Goal: Task Accomplishment & Management: Use online tool/utility

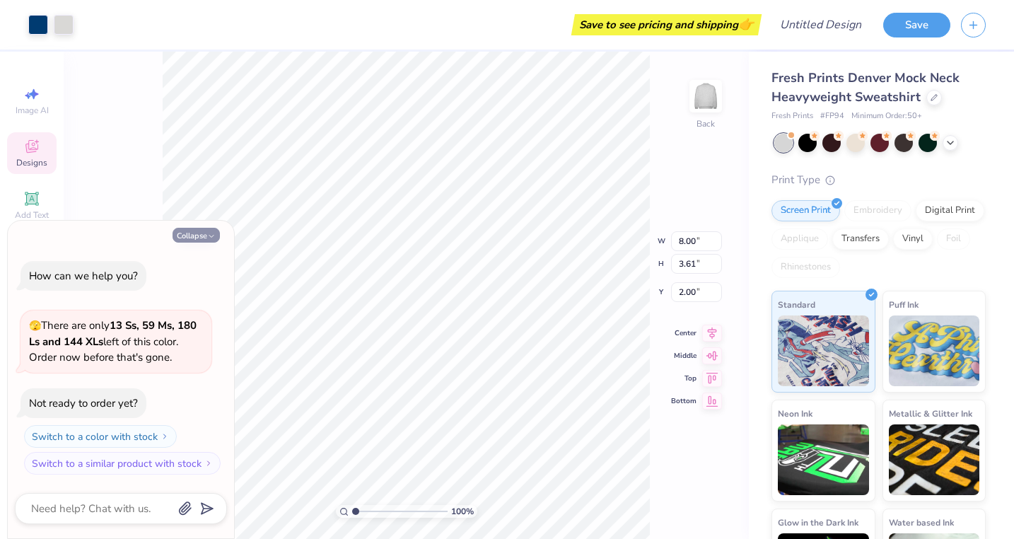
click at [184, 236] on button "Collapse" at bounding box center [196, 235] width 47 height 15
type textarea "x"
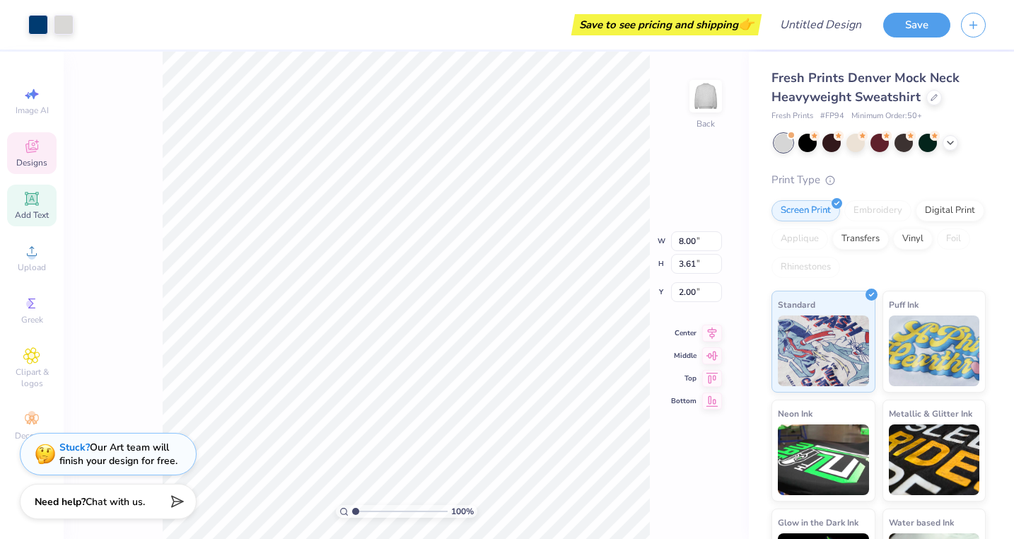
click at [34, 197] on icon at bounding box center [31, 198] width 11 height 11
type input "5.84"
type input "1.69"
type input "9.15"
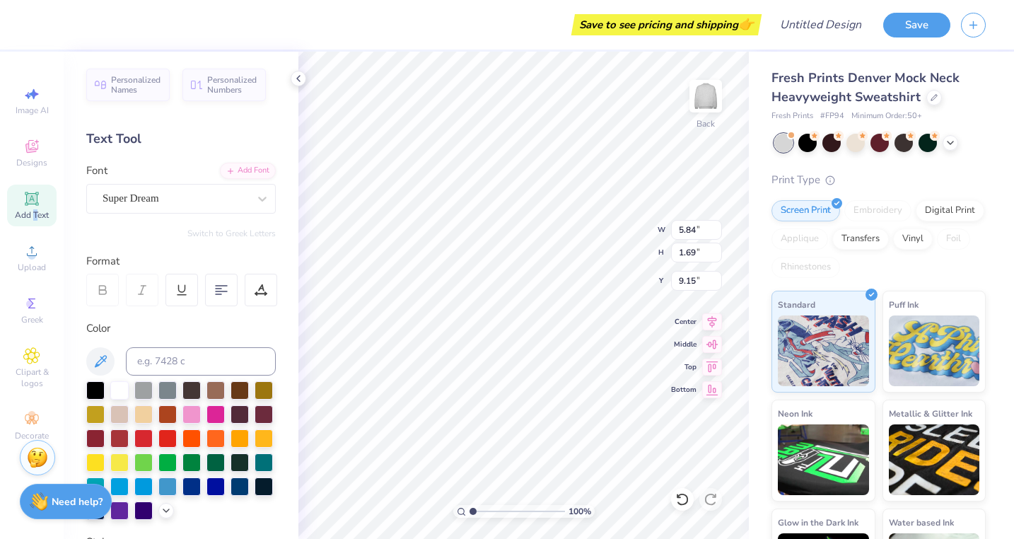
click at [35, 211] on span "Add Text" at bounding box center [32, 214] width 34 height 11
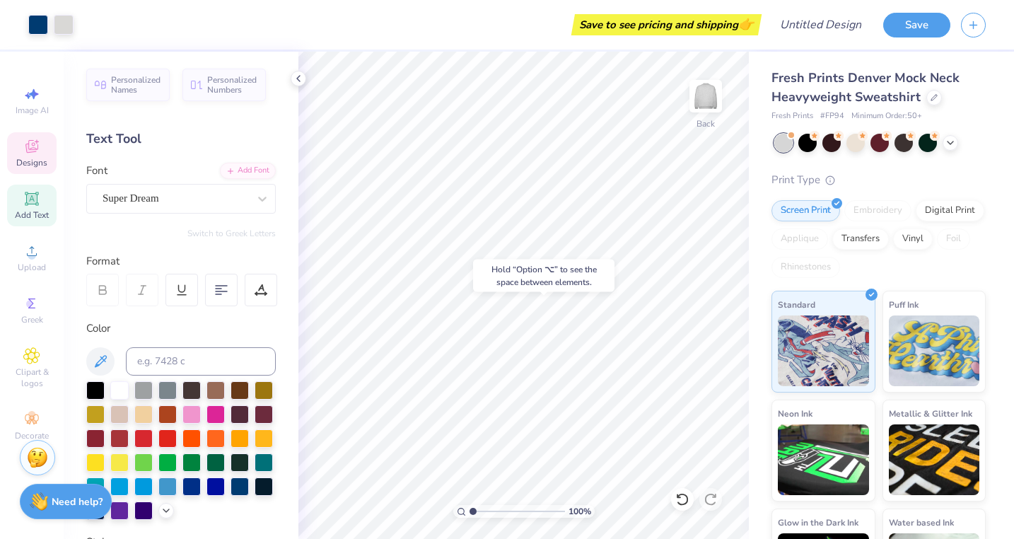
click at [33, 139] on icon at bounding box center [31, 146] width 17 height 17
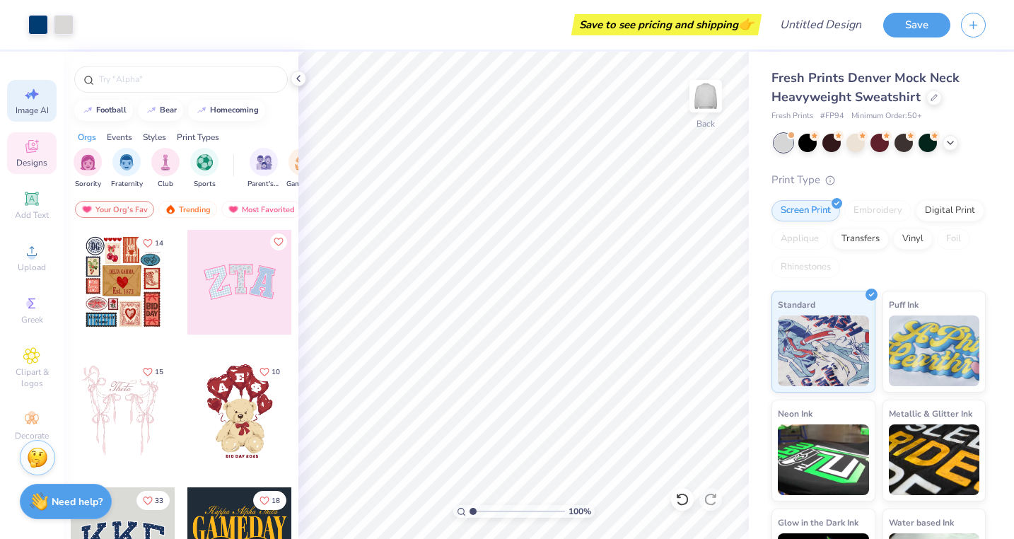
click at [23, 112] on span "Image AI" at bounding box center [32, 110] width 33 height 11
select select "4"
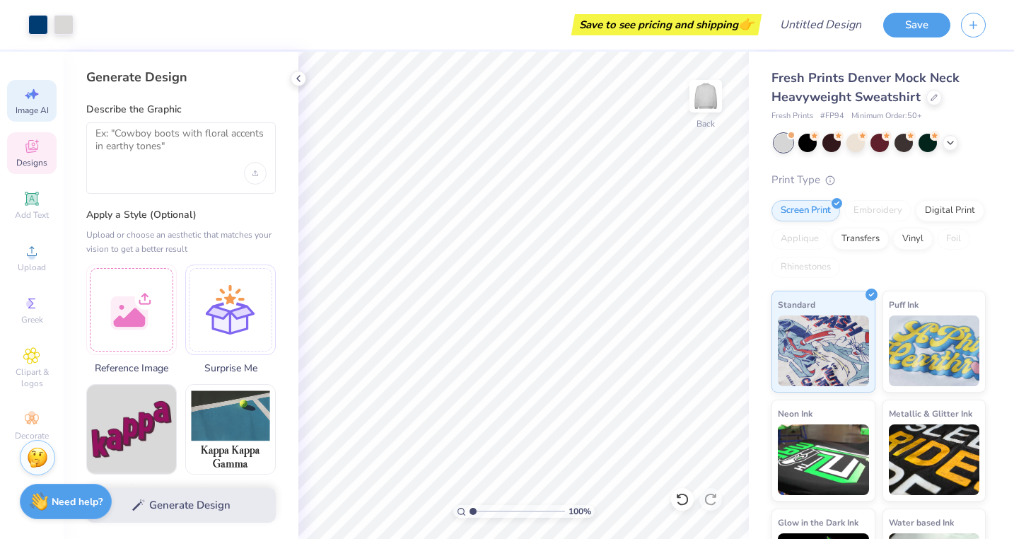
click at [22, 143] on div "Designs" at bounding box center [32, 153] width 50 height 42
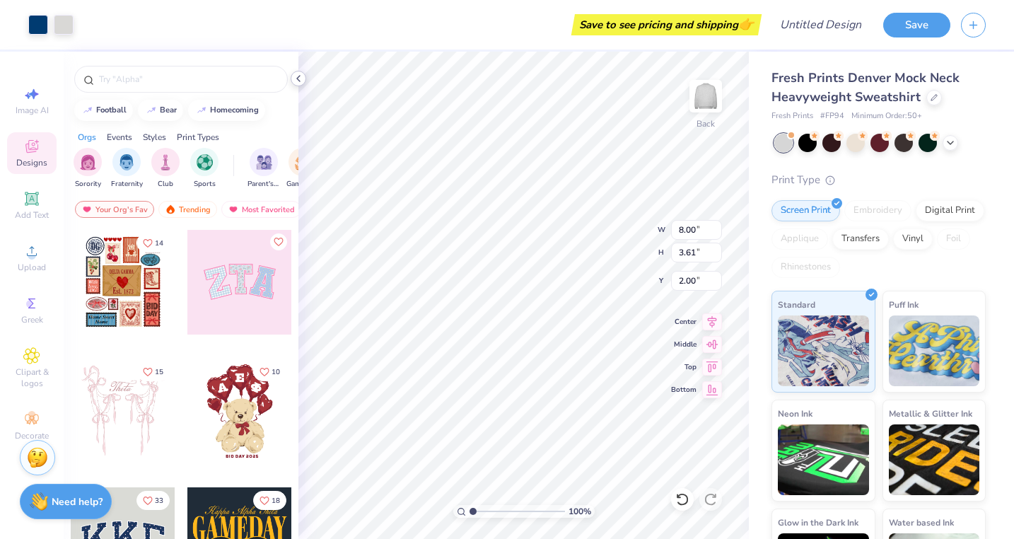
click at [301, 78] on icon at bounding box center [298, 78] width 11 height 11
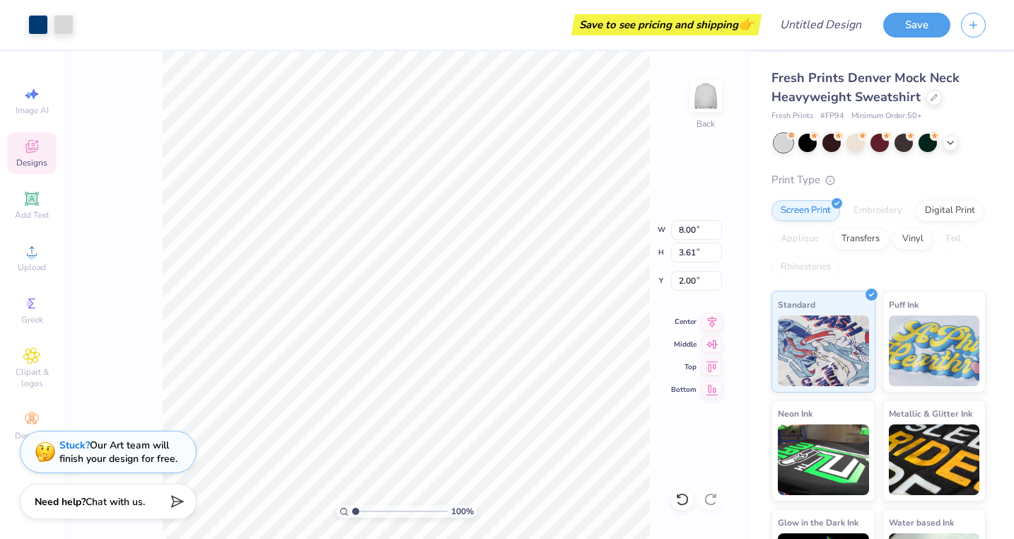
click at [163, 441] on div "Stuck? Our Art team will finish your design for free." at bounding box center [118, 451] width 118 height 27
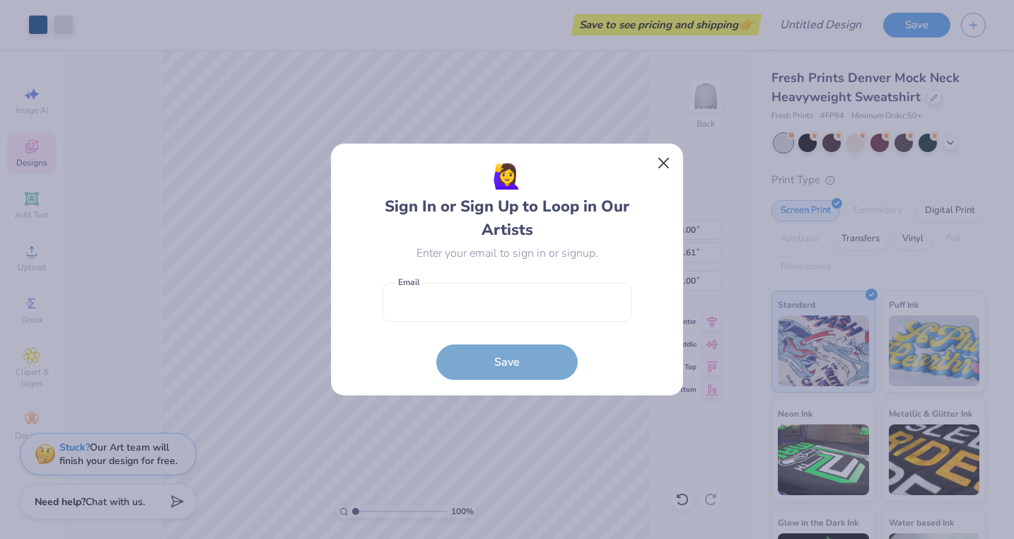
click at [673, 156] on button "Close" at bounding box center [664, 163] width 27 height 27
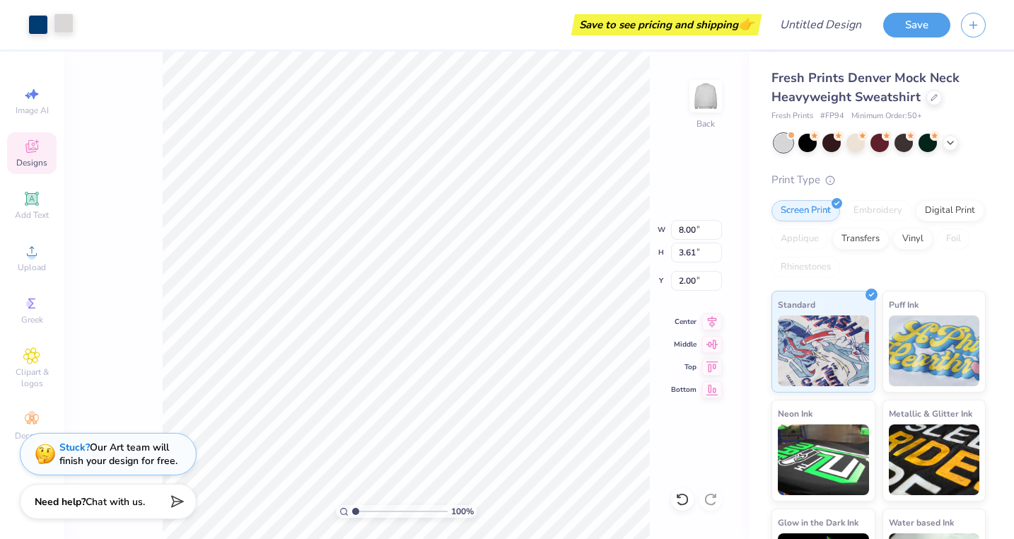
click at [64, 23] on div at bounding box center [64, 23] width 20 height 20
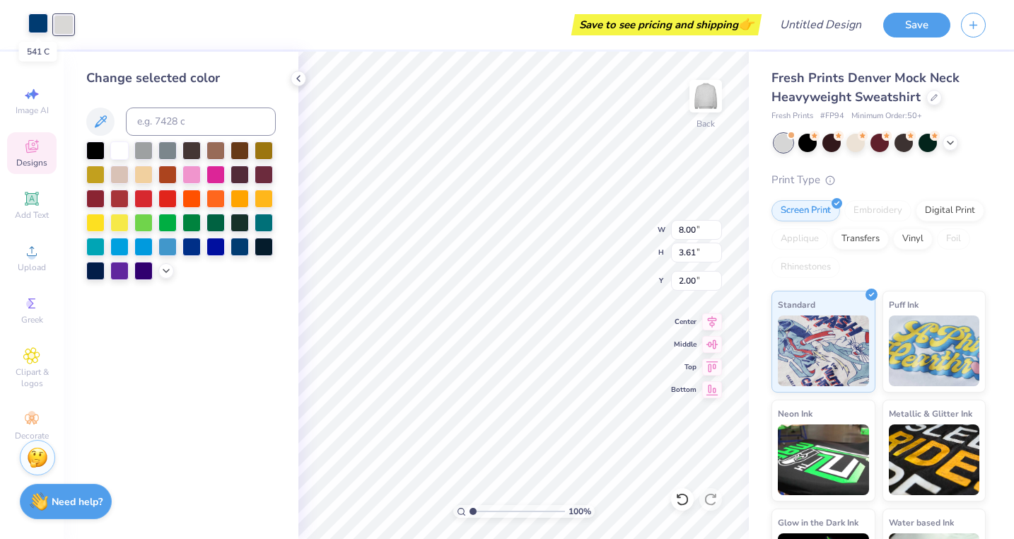
click at [36, 25] on div at bounding box center [38, 23] width 20 height 20
click at [299, 75] on icon at bounding box center [298, 78] width 11 height 11
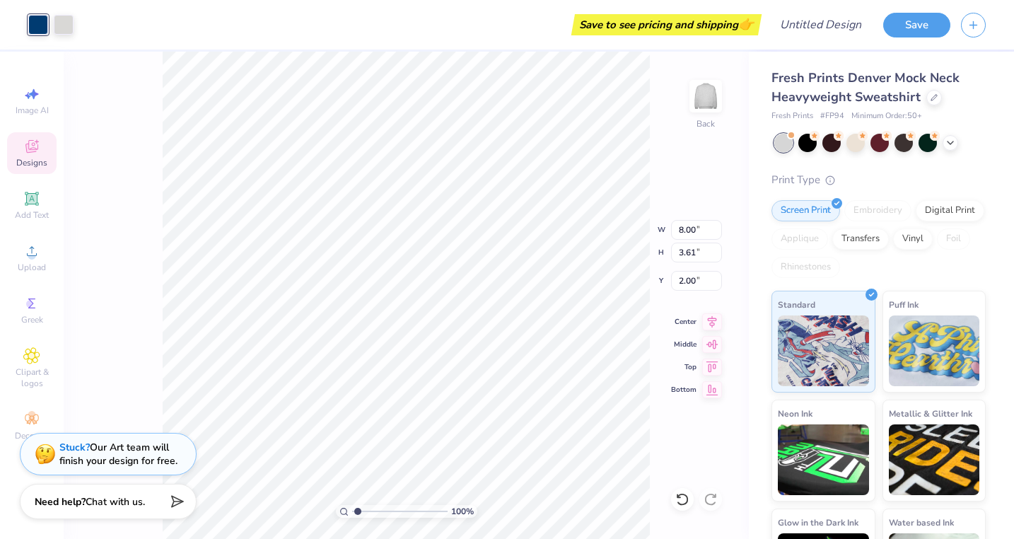
type input "1.48"
type textarea "x"
type input "1.78"
type textarea "x"
type input "2.15"
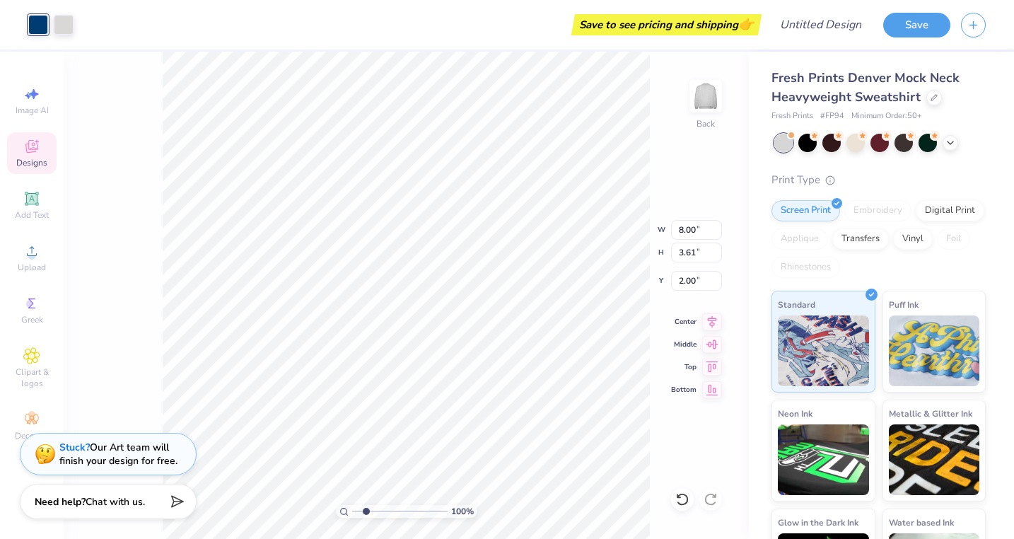
type textarea "x"
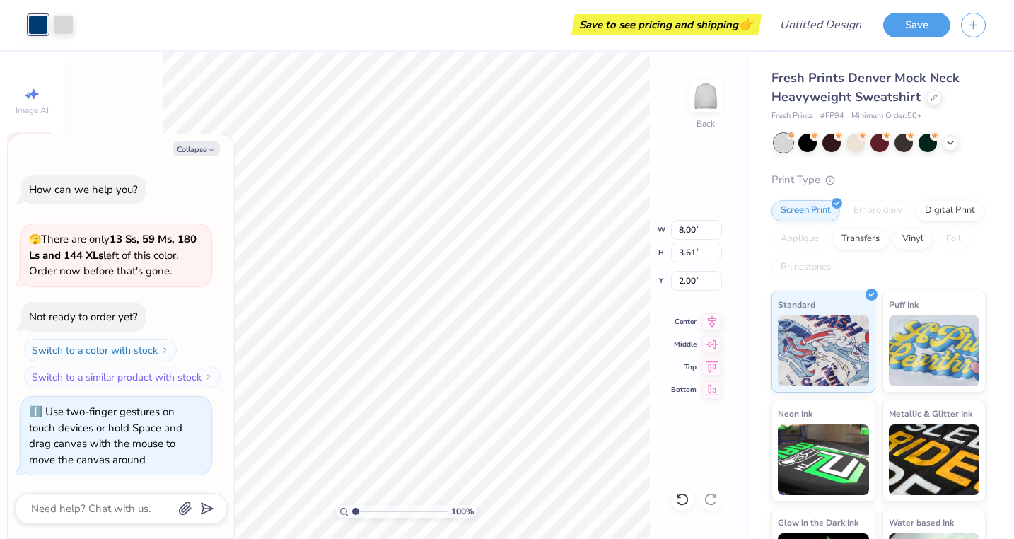
drag, startPoint x: 357, startPoint y: 512, endPoint x: 341, endPoint y: 504, distance: 18.0
type input "1"
click at [341, 504] on div "100 %" at bounding box center [406, 295] width 487 height 487
click at [156, 381] on button "Switch to a similar product with stock" at bounding box center [123, 377] width 197 height 23
type textarea "x"
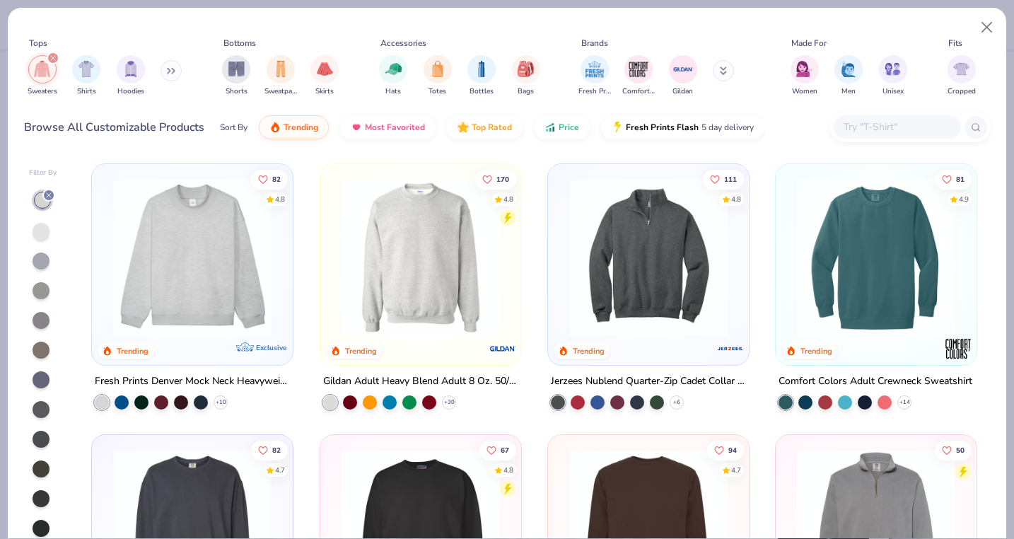
click at [207, 275] on img at bounding box center [192, 257] width 173 height 158
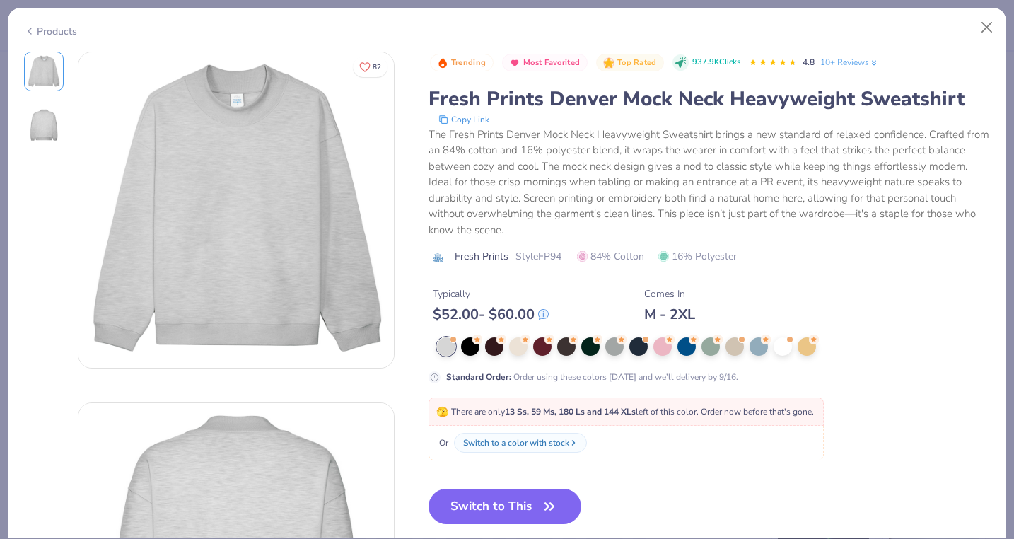
click at [41, 32] on div "Products" at bounding box center [50, 31] width 53 height 15
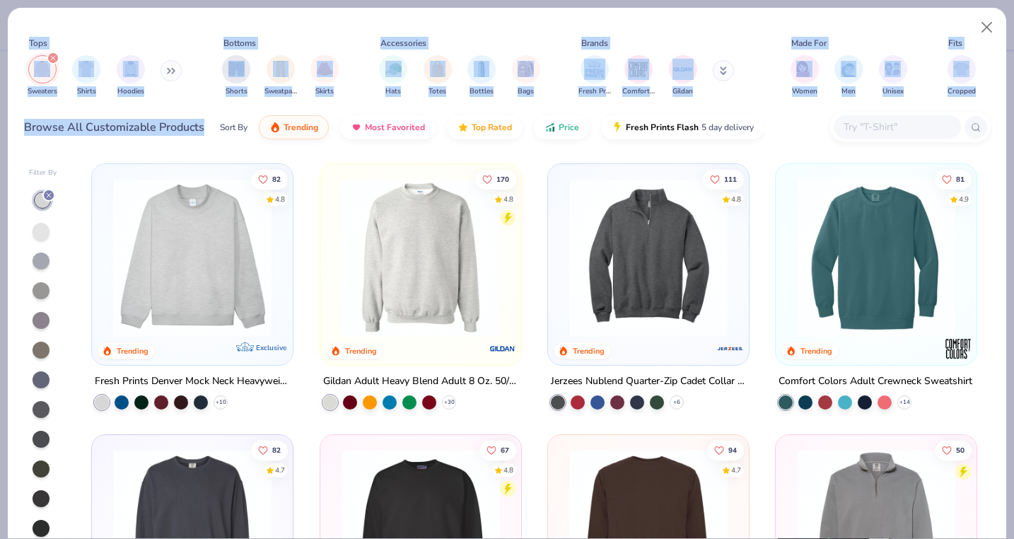
drag, startPoint x: 69, startPoint y: 31, endPoint x: 125, endPoint y: 175, distance: 154.0
click at [126, 170] on div "Tops Sweaters Shirts Hoodies Bottoms Shorts Sweatpants Skirts Accessories Hats …" at bounding box center [507, 273] width 1000 height 532
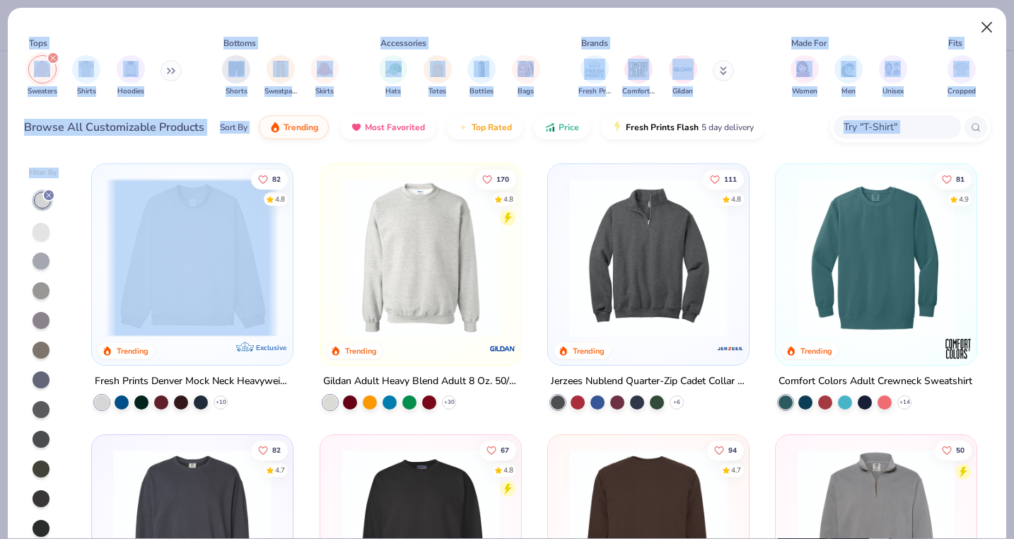
click at [991, 28] on button "Close" at bounding box center [987, 27] width 27 height 27
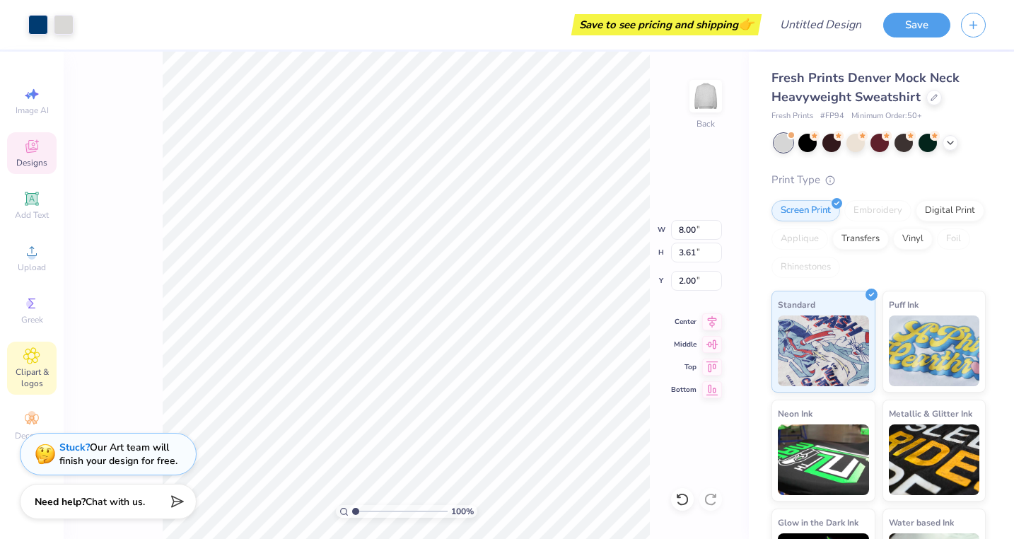
click at [26, 376] on span "Clipart & logos" at bounding box center [32, 377] width 50 height 23
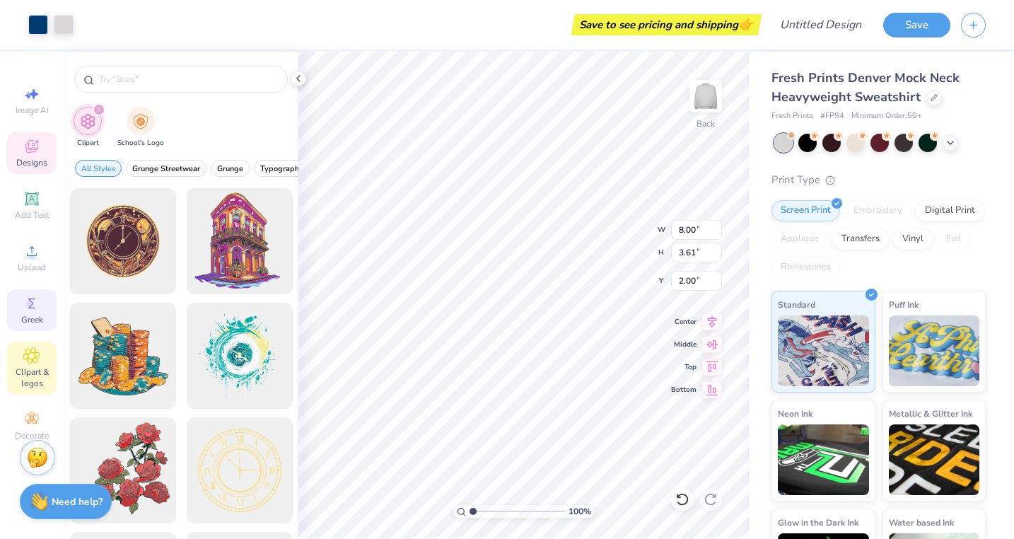
click at [16, 291] on div "Greek" at bounding box center [32, 310] width 50 height 42
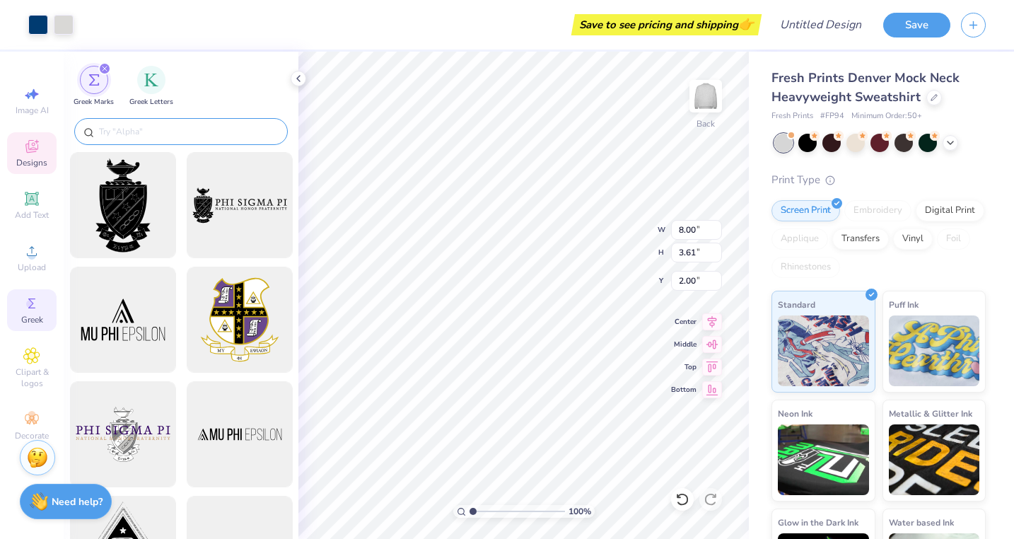
click at [176, 136] on input "text" at bounding box center [188, 131] width 181 height 14
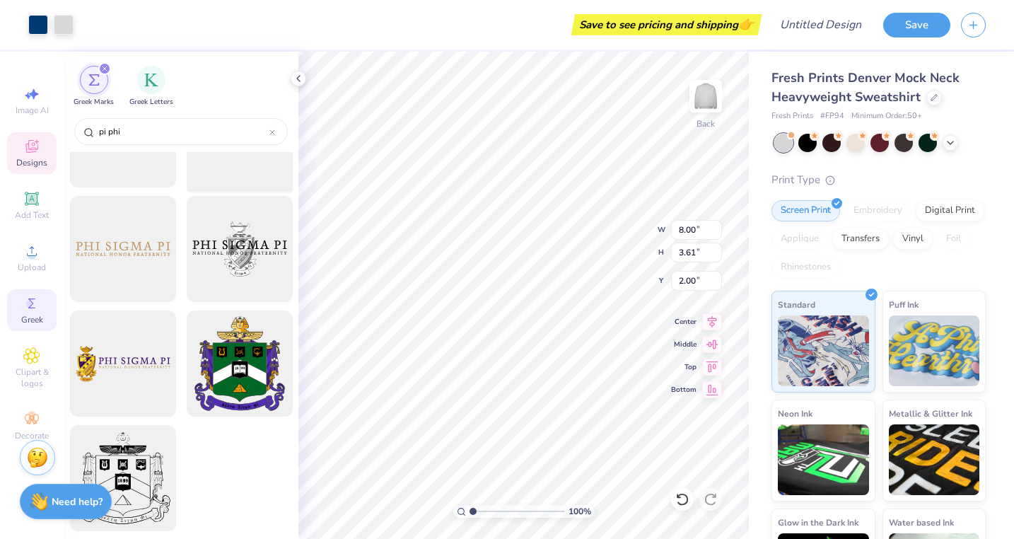
scroll to position [4195, 0]
type input "pi phi"
click at [301, 74] on icon at bounding box center [298, 78] width 11 height 11
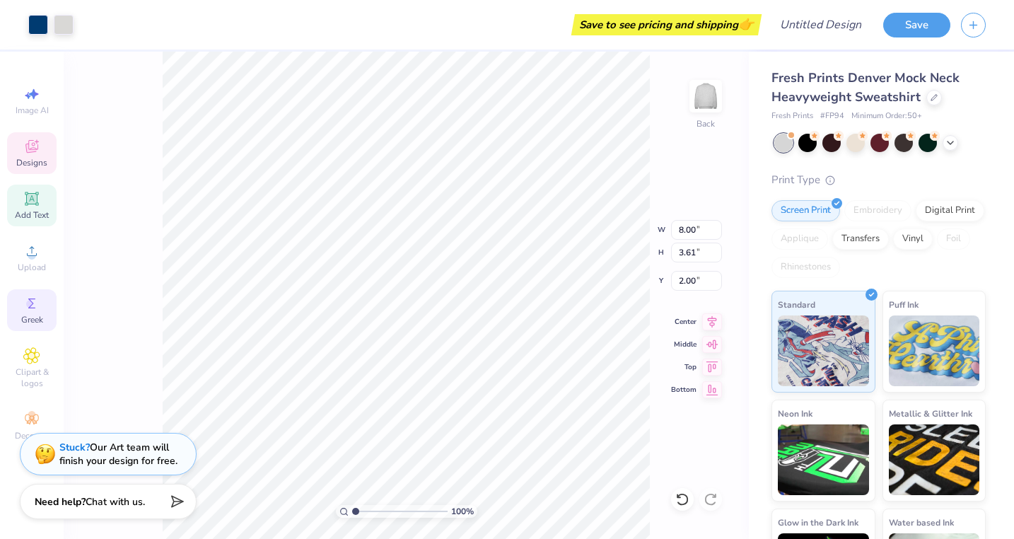
click at [35, 197] on icon at bounding box center [31, 198] width 11 height 11
type input "5.84"
type input "1.69"
type input "9.15"
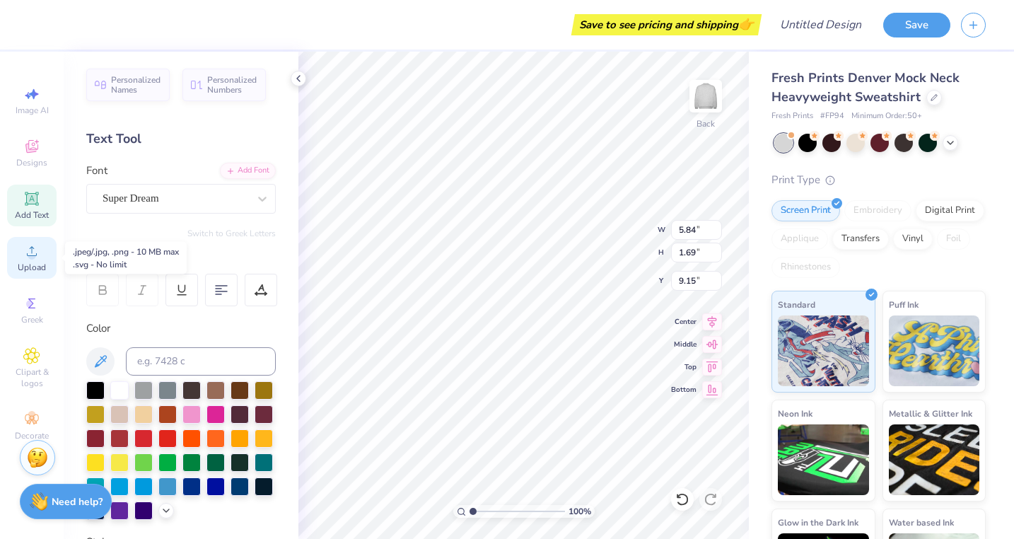
click at [27, 260] on div "Upload" at bounding box center [32, 258] width 50 height 42
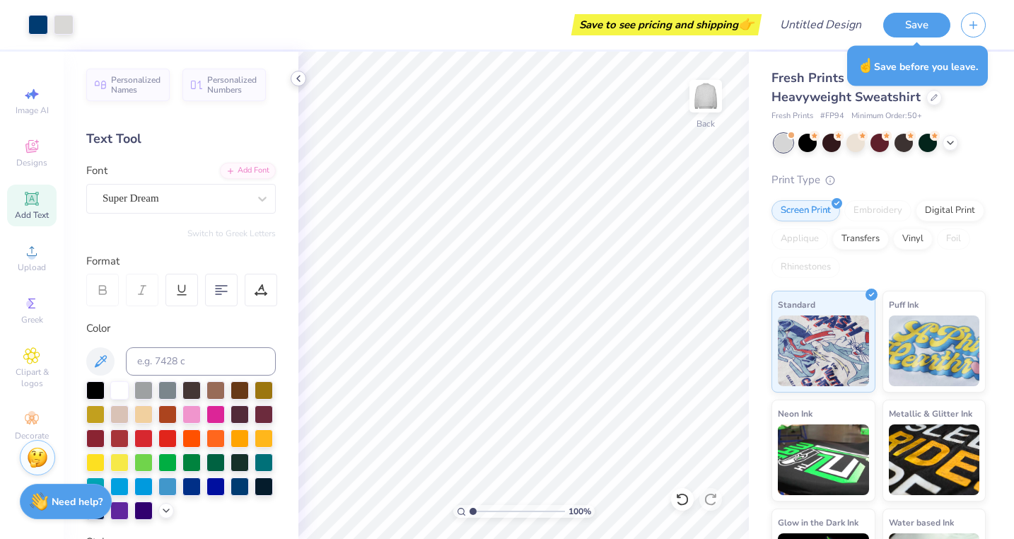
click at [296, 79] on icon at bounding box center [298, 78] width 11 height 11
